Goal: Information Seeking & Learning: Learn about a topic

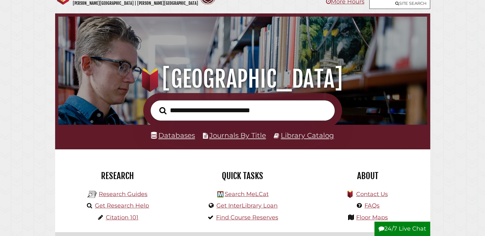
scroll to position [6, 0]
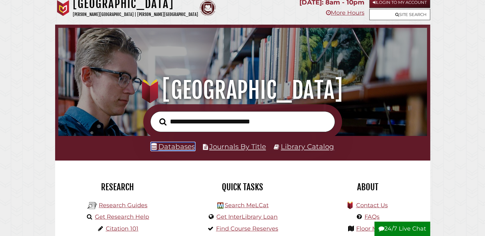
click at [166, 146] on link "Databases" at bounding box center [173, 147] width 44 height 8
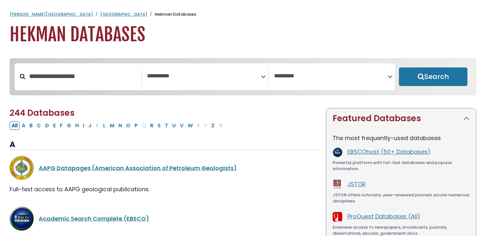
select select "Database Subject Filter"
select select "Database Vendors Filter"
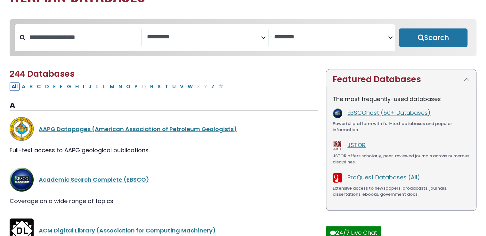
scroll to position [39, 0]
click at [263, 37] on icon "Search filters" at bounding box center [263, 36] width 5 height 10
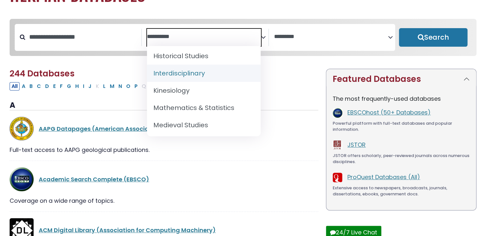
scroll to position [419, 0]
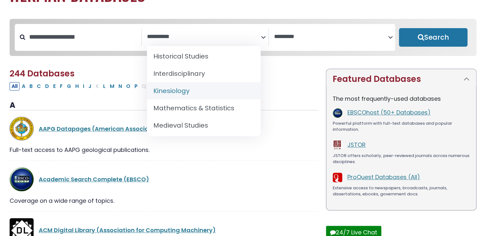
select select "*****"
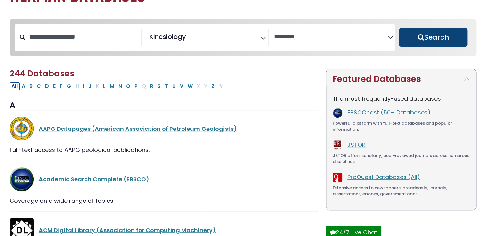
click at [425, 35] on button "Search" at bounding box center [433, 37] width 69 height 19
select select "Database Vendors Filter"
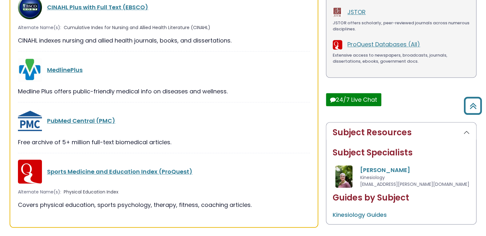
scroll to position [174, 0]
click at [117, 172] on link "Sports Medicine and Education Index (ProQuest)" at bounding box center [119, 172] width 145 height 8
